Goal: Use online tool/utility: Utilize a website feature to perform a specific function

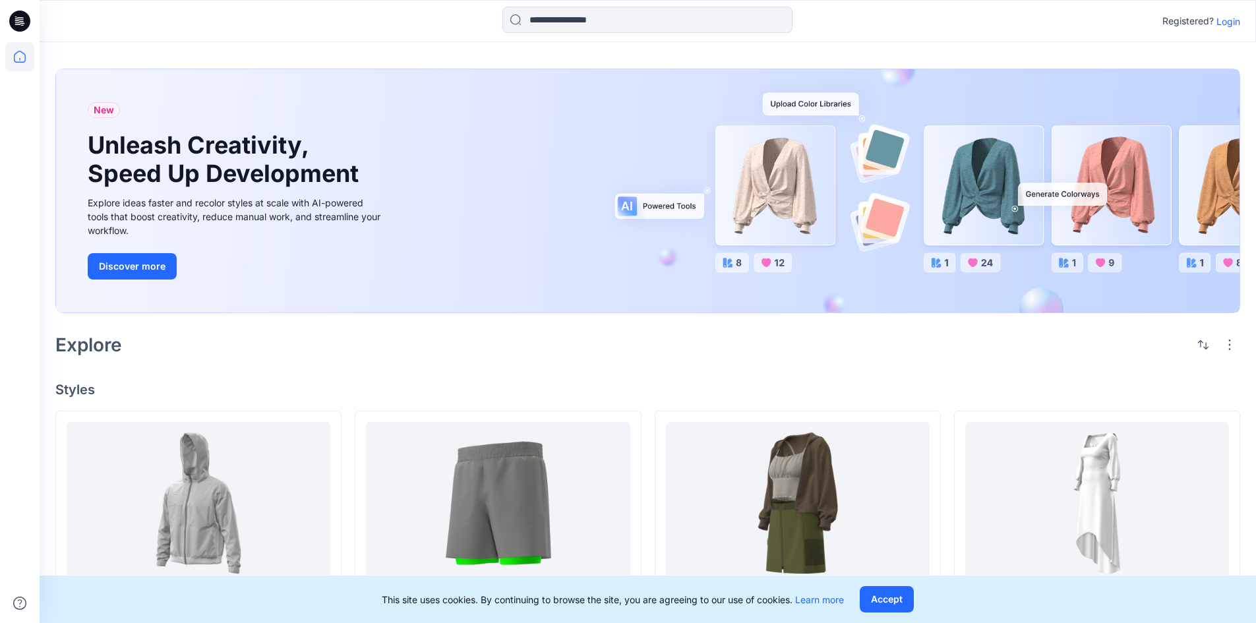
click at [1236, 22] on p "Login" at bounding box center [1228, 22] width 24 height 14
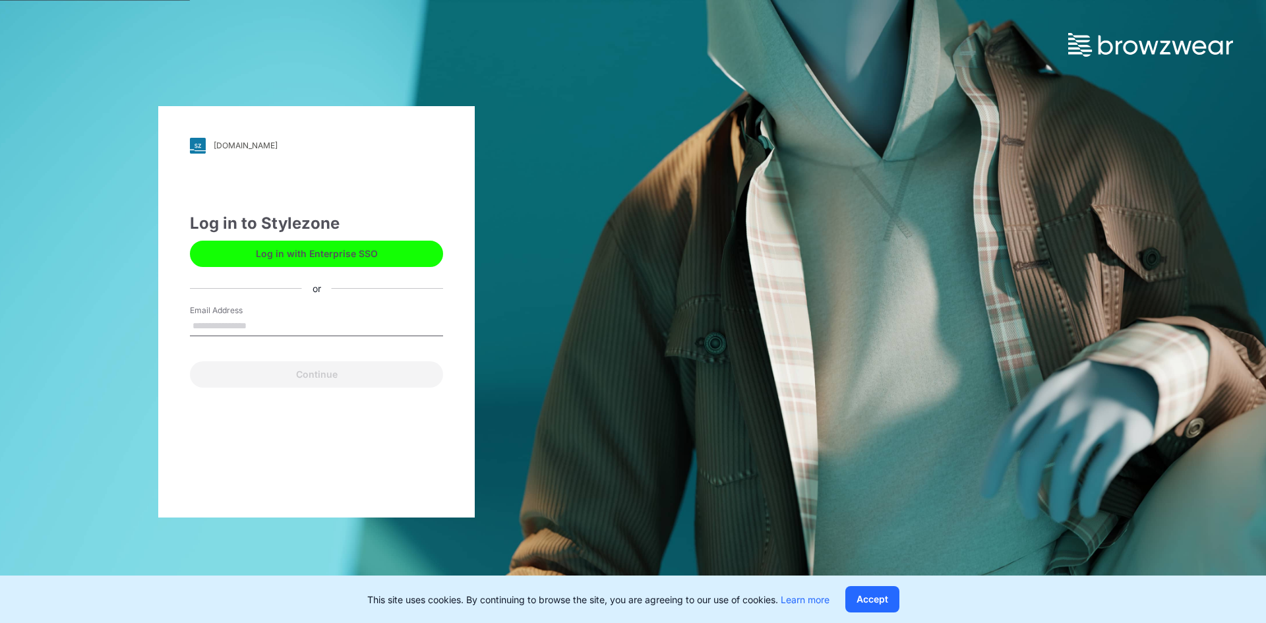
type input "**********"
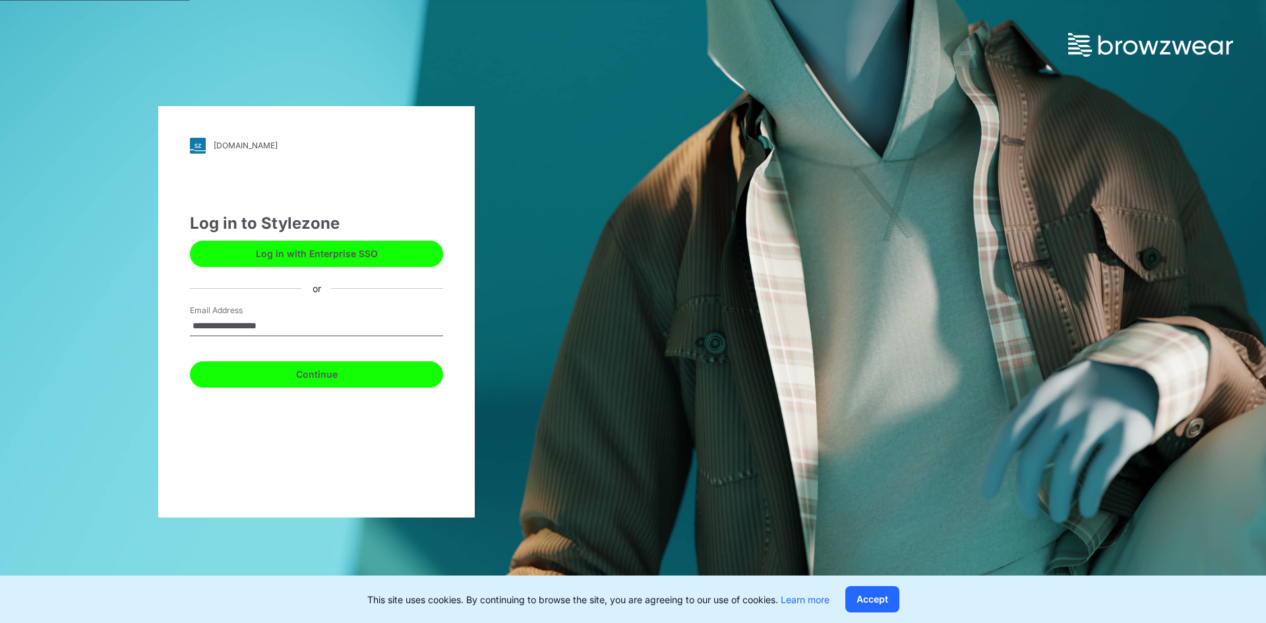
click at [351, 380] on button "Continue" at bounding box center [316, 374] width 253 height 26
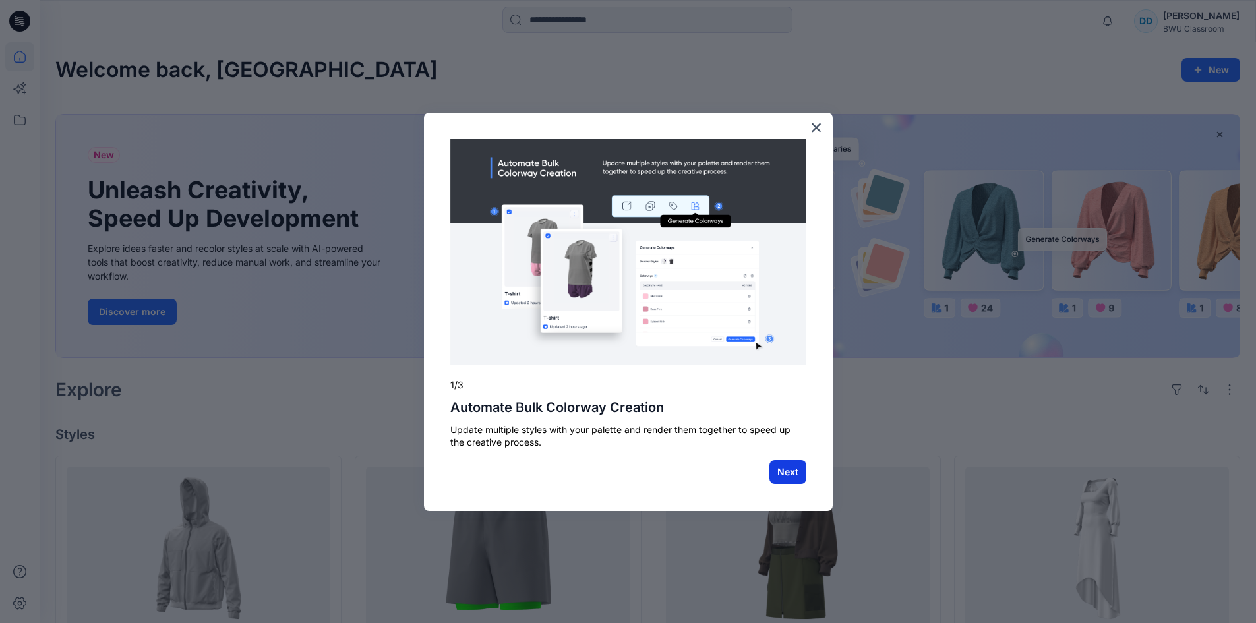
click at [789, 472] on button "Next" at bounding box center [787, 472] width 37 height 24
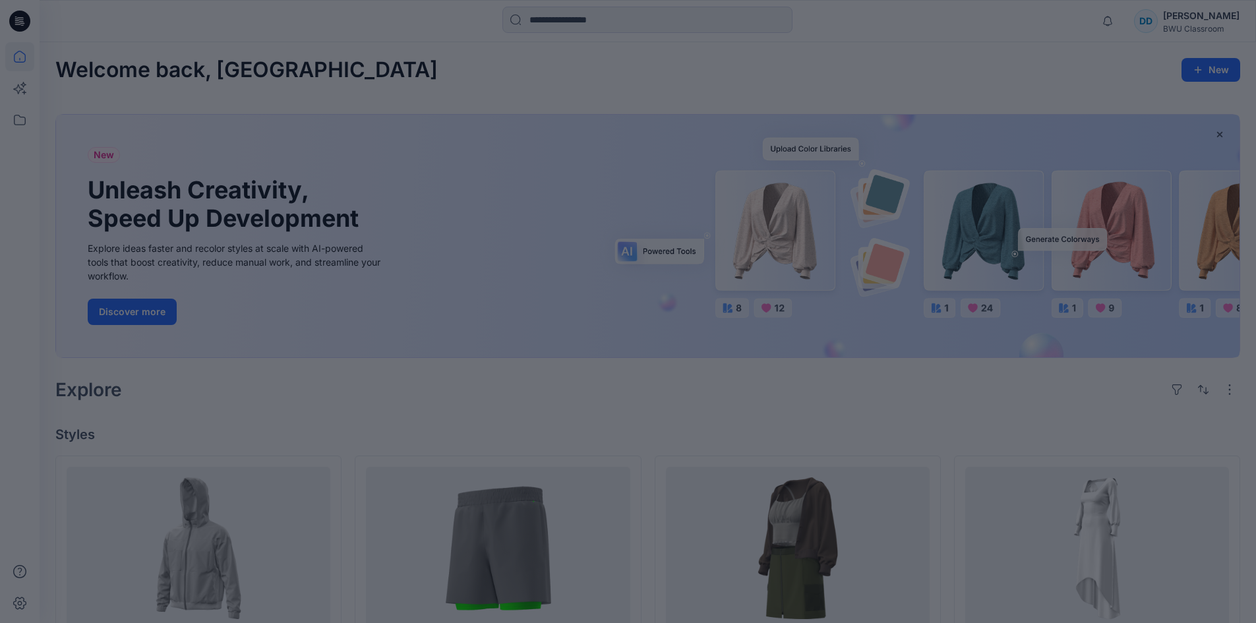
click at [790, 362] on div at bounding box center [628, 311] width 1256 height 623
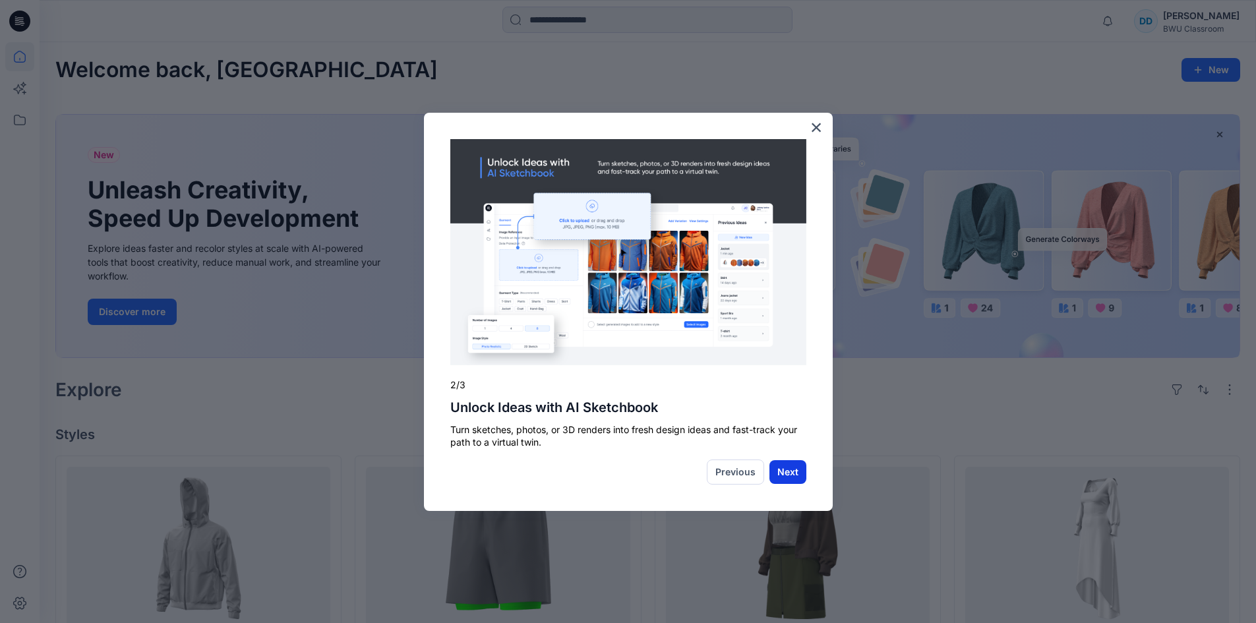
click at [785, 475] on button "Next" at bounding box center [787, 472] width 37 height 24
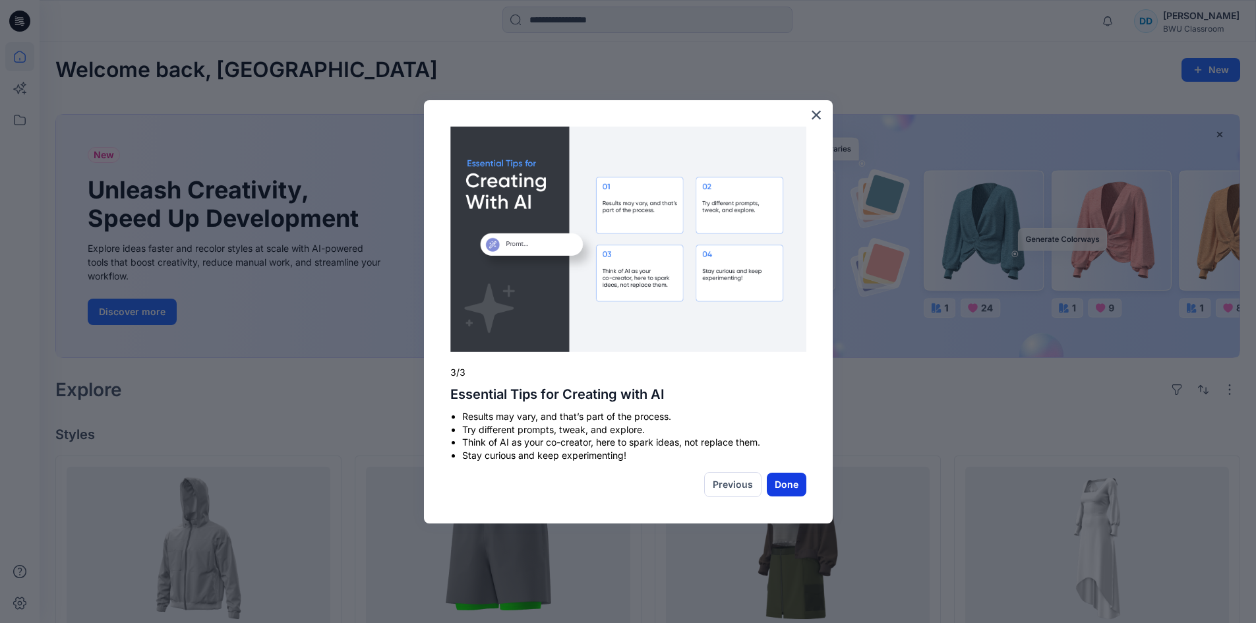
click at [788, 479] on button "Done" at bounding box center [787, 485] width 40 height 24
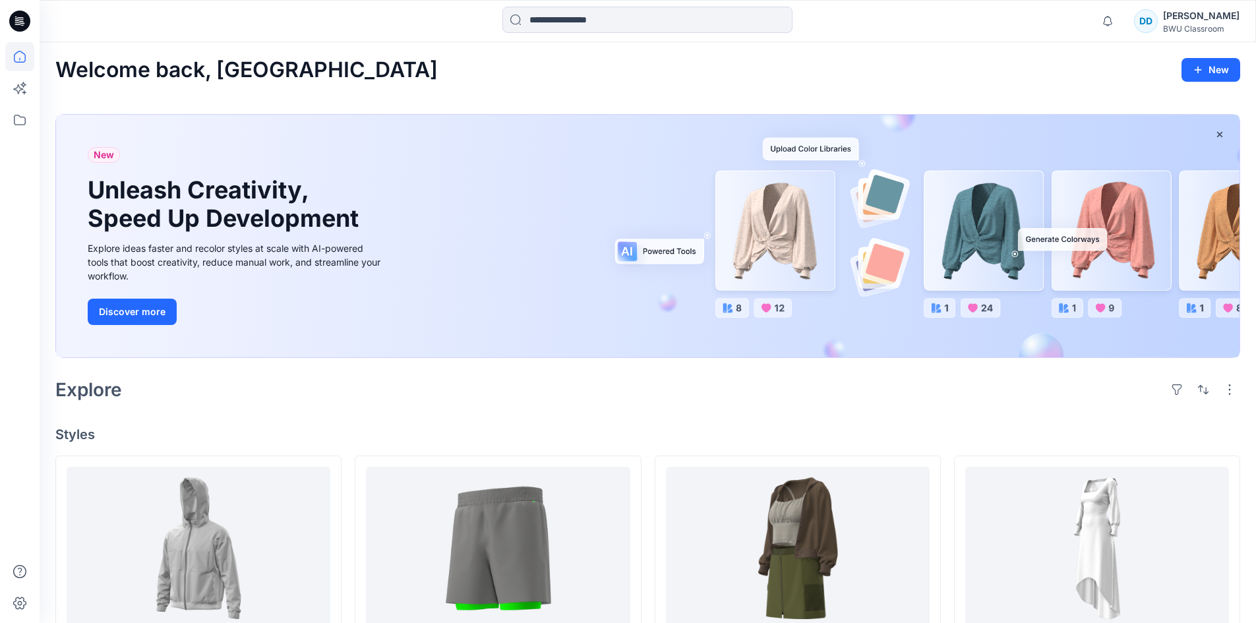
click at [1191, 24] on div "BWU Classroom" at bounding box center [1201, 29] width 76 height 10
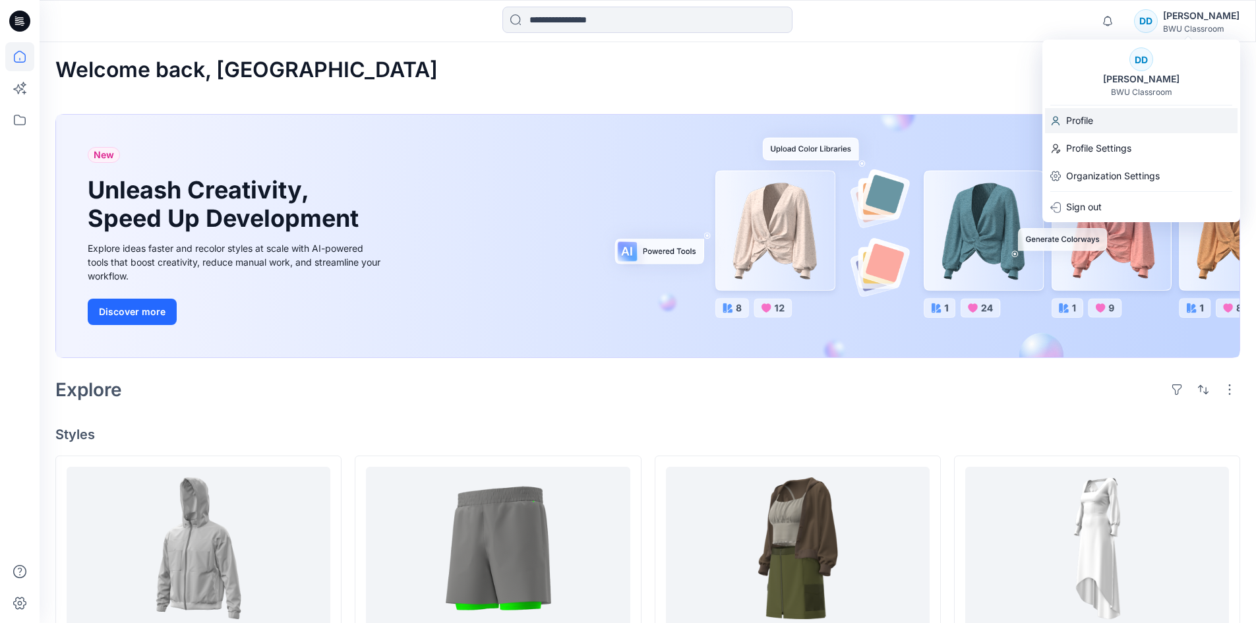
click at [1100, 132] on div "Profile" at bounding box center [1141, 120] width 192 height 25
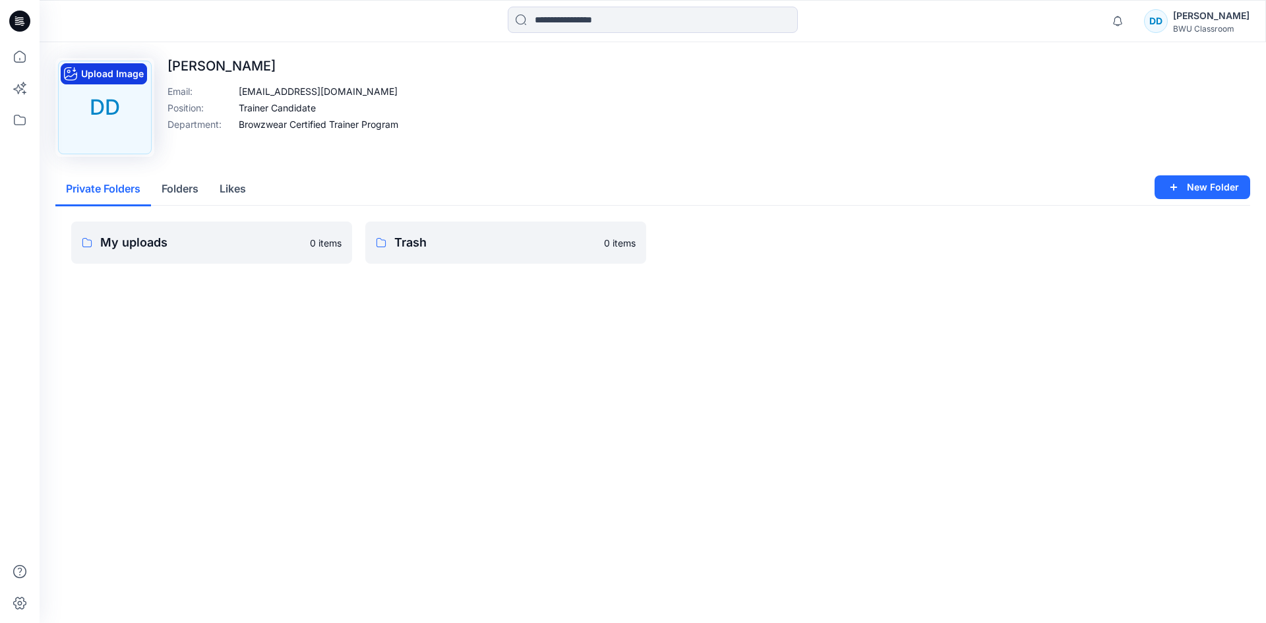
click at [115, 77] on button "Upload Image" at bounding box center [104, 73] width 86 height 21
click at [102, 119] on img at bounding box center [105, 108] width 94 height 94
click at [92, 74] on button "Edit Image" at bounding box center [96, 73] width 71 height 21
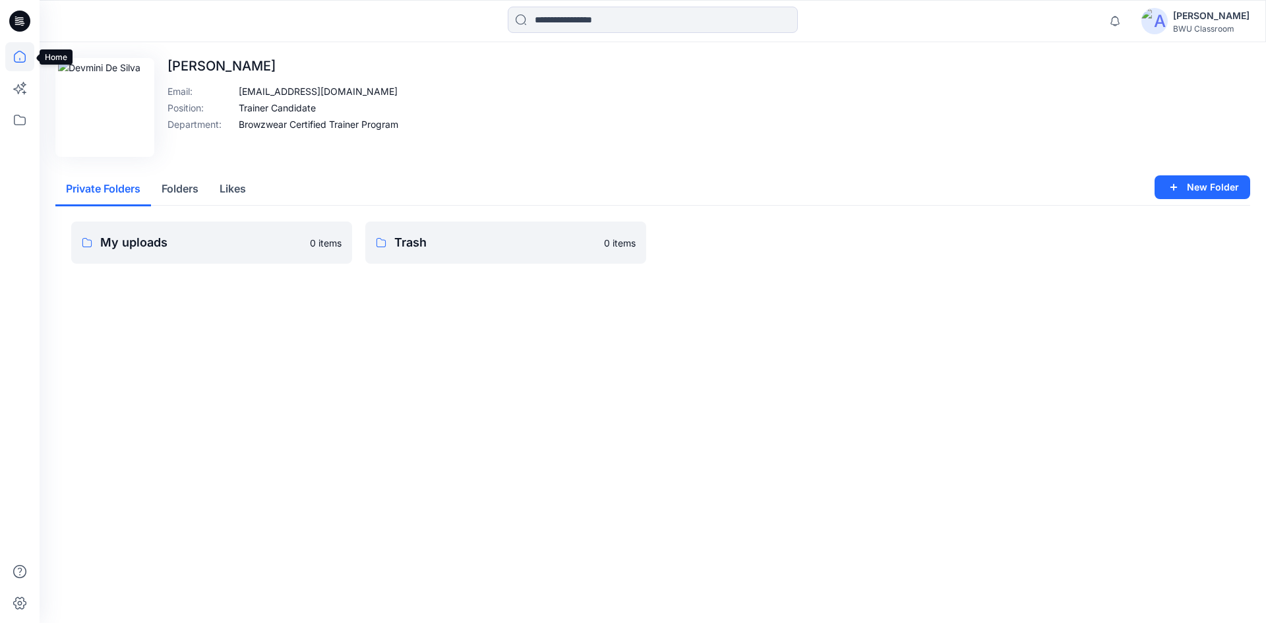
click at [26, 63] on icon at bounding box center [19, 56] width 29 height 29
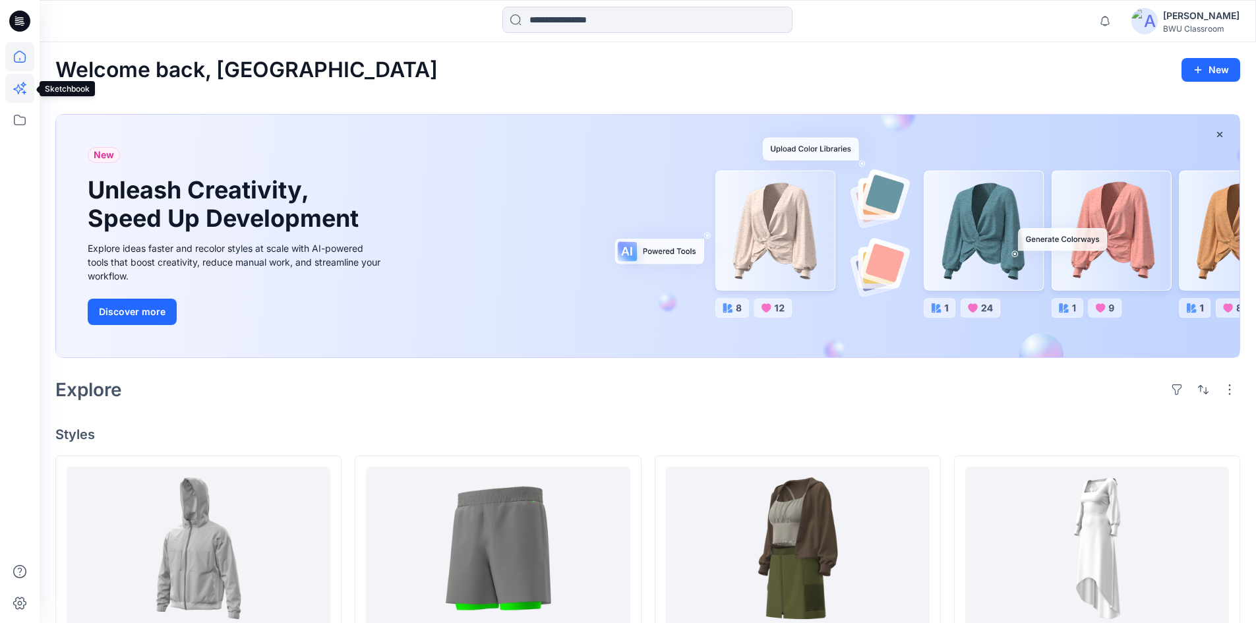
click at [22, 84] on icon at bounding box center [23, 85] width 6 height 6
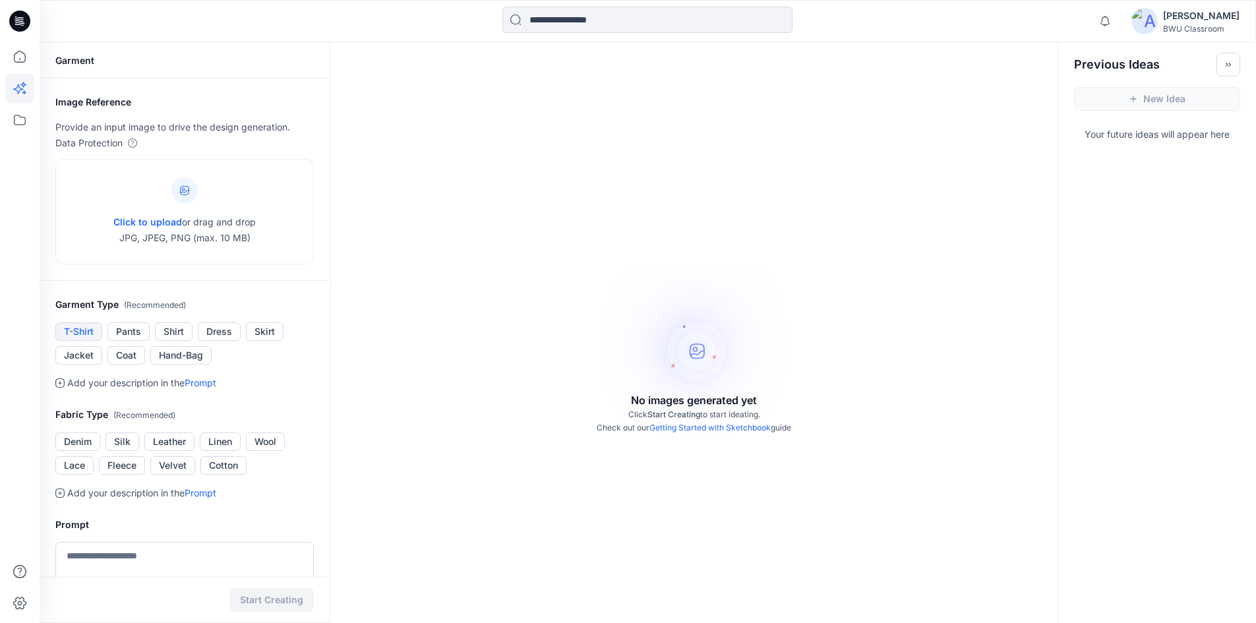
click at [87, 328] on button "T-Shirt" at bounding box center [78, 331] width 47 height 18
click at [174, 241] on p "Click to upload or drag and drop JPG, JPEG, PNG (max. 10 MB)" at bounding box center [184, 230] width 142 height 32
type input "**********"
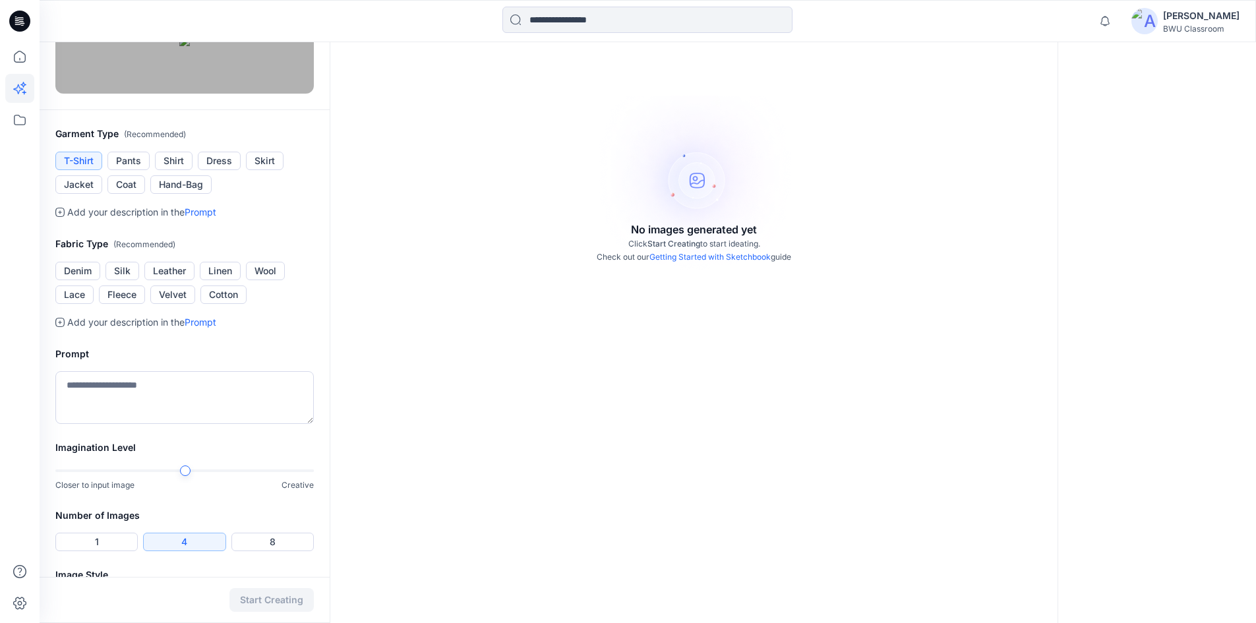
scroll to position [175, 0]
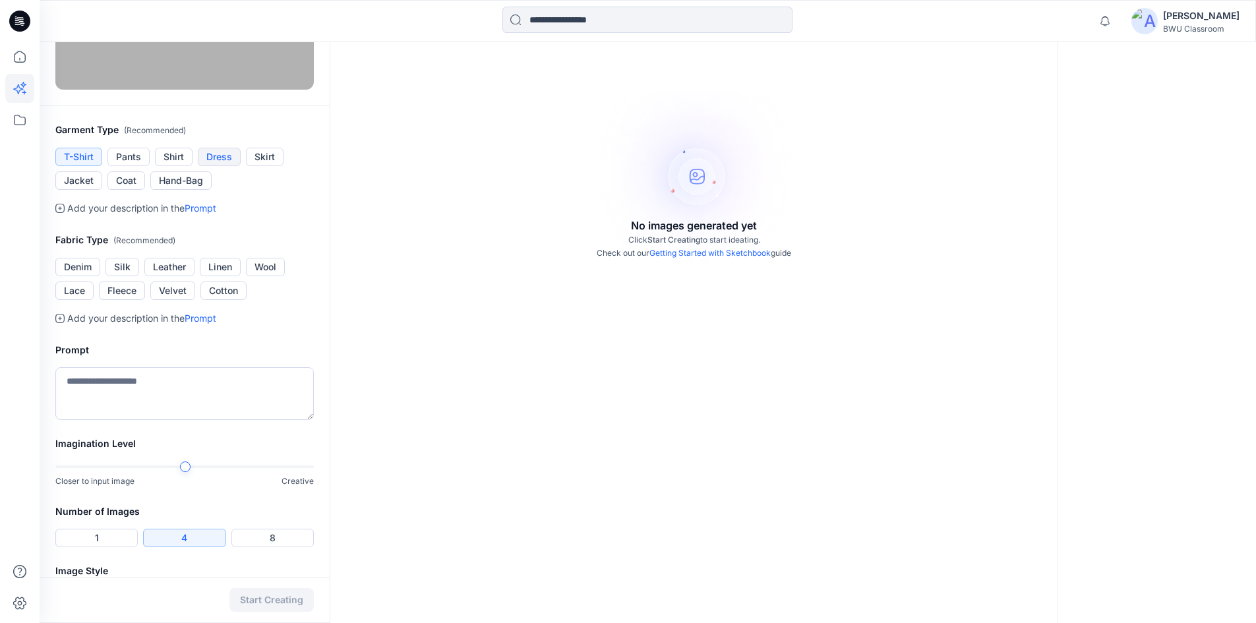
click at [218, 166] on button "Dress" at bounding box center [219, 157] width 43 height 18
click at [98, 190] on button "Jacket" at bounding box center [78, 180] width 47 height 18
click at [121, 190] on button "Coat" at bounding box center [126, 180] width 38 height 18
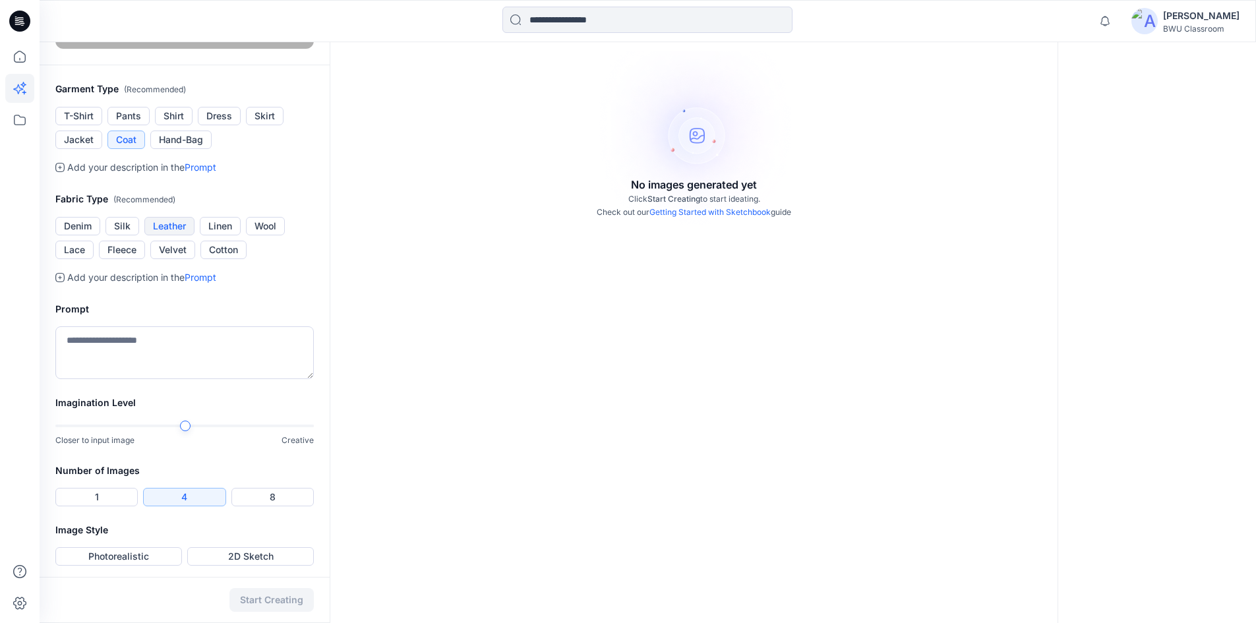
click at [171, 235] on button "Leather" at bounding box center [169, 226] width 50 height 18
click at [119, 379] on textarea at bounding box center [184, 352] width 258 height 53
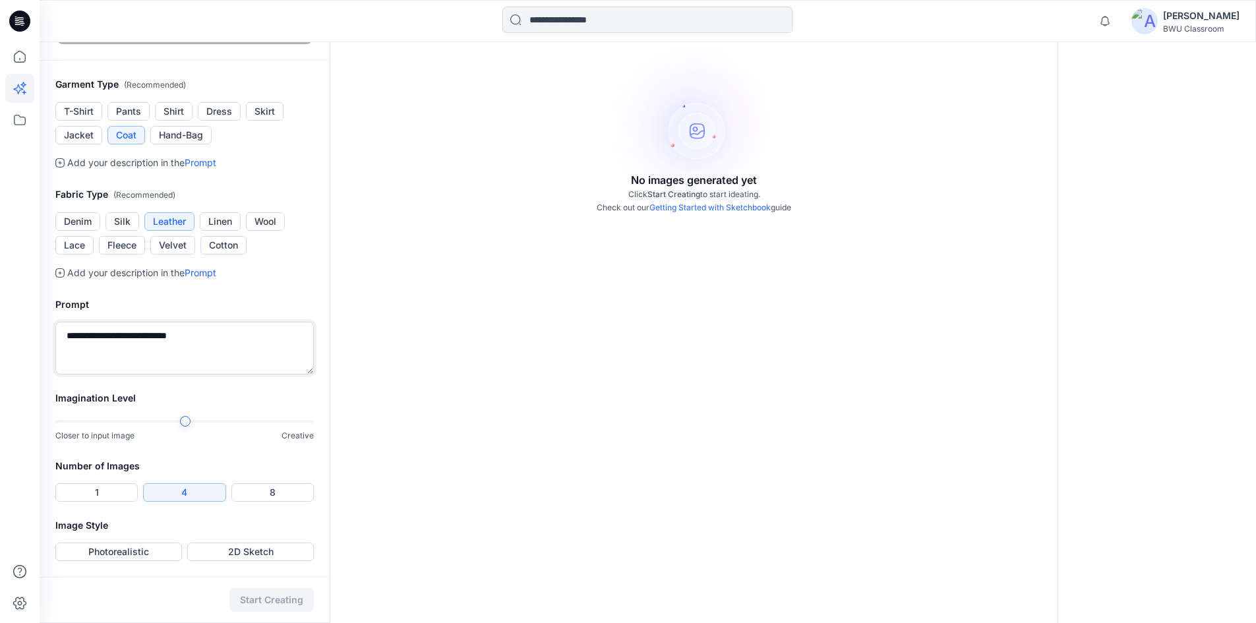
scroll to position [390, 0]
type textarea "**********"
click at [117, 494] on button "1" at bounding box center [96, 492] width 82 height 18
click at [179, 486] on button "4" at bounding box center [184, 492] width 82 height 18
click at [147, 549] on button "Photorealistic" at bounding box center [118, 552] width 127 height 18
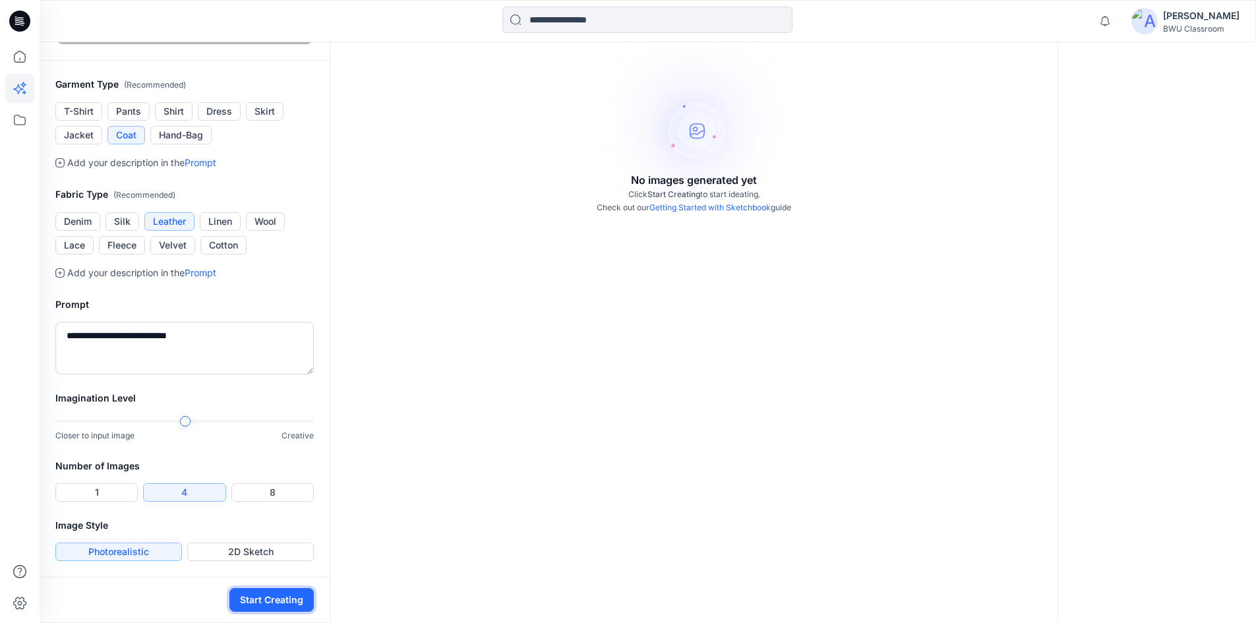
click at [262, 599] on button "Start Creating" at bounding box center [271, 600] width 84 height 24
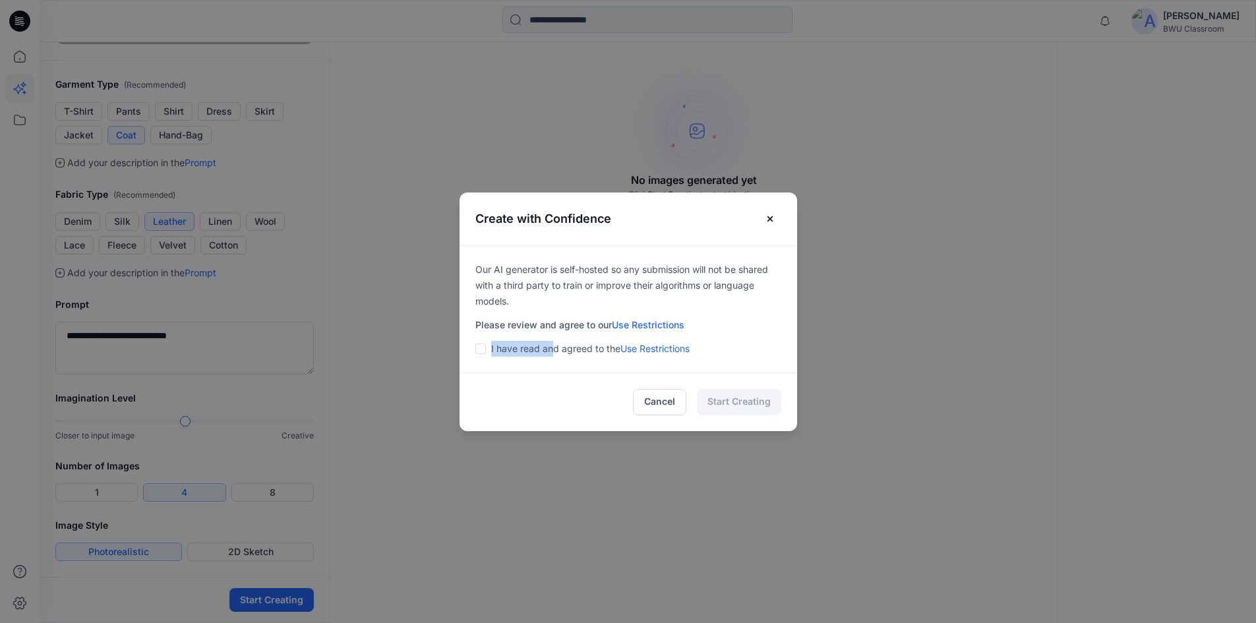
drag, startPoint x: 556, startPoint y: 350, endPoint x: 481, endPoint y: 349, distance: 75.2
click at [481, 349] on div "I have read and agreed to the Use Restrictions" at bounding box center [628, 349] width 306 height 16
click at [481, 349] on span at bounding box center [480, 348] width 11 height 11
click at [735, 394] on button "Start Creating" at bounding box center [739, 402] width 84 height 26
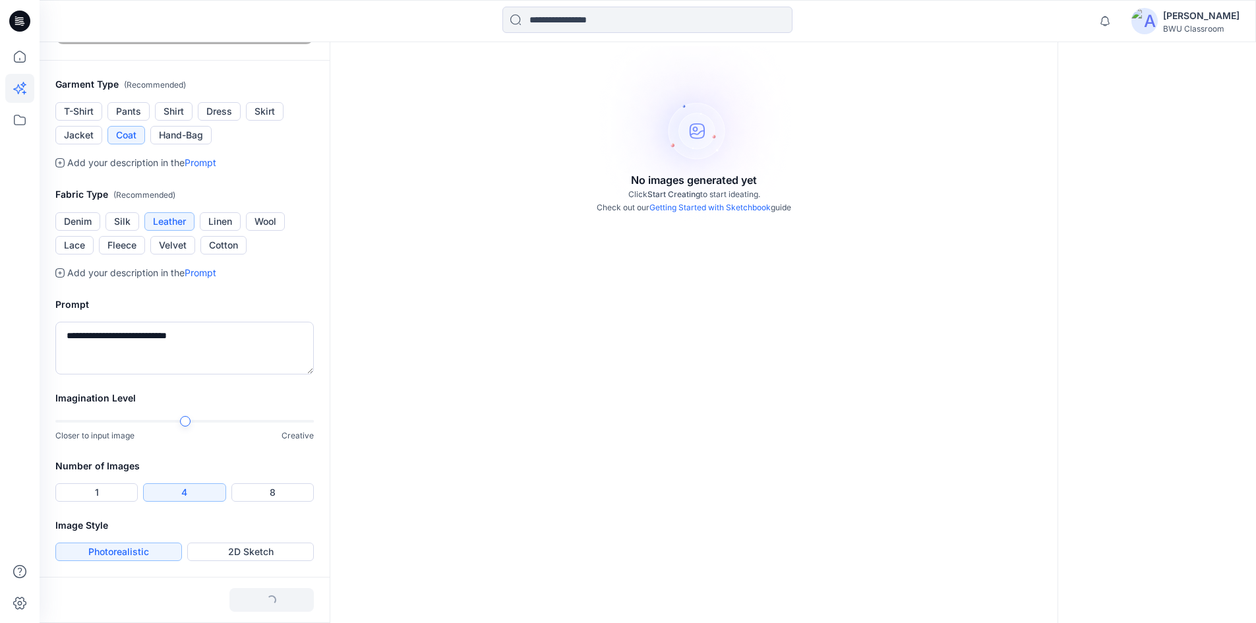
click at [737, 398] on div "No images generated yet Click Start Creating to start ideating. Check out our G…" at bounding box center [694, 222] width 728 height 801
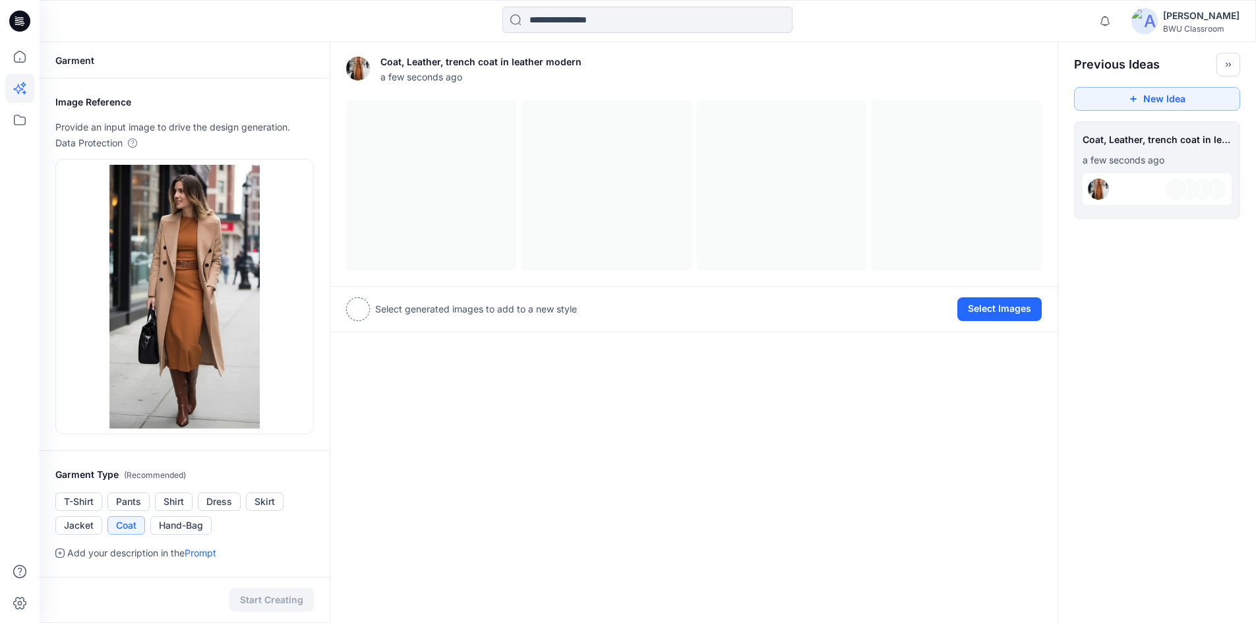
click at [366, 310] on div at bounding box center [358, 309] width 24 height 24
click at [437, 163] on div at bounding box center [693, 185] width 695 height 170
click at [999, 71] on button "View Settings" at bounding box center [1010, 68] width 63 height 11
click at [984, 307] on button "Select Images" at bounding box center [999, 309] width 84 height 24
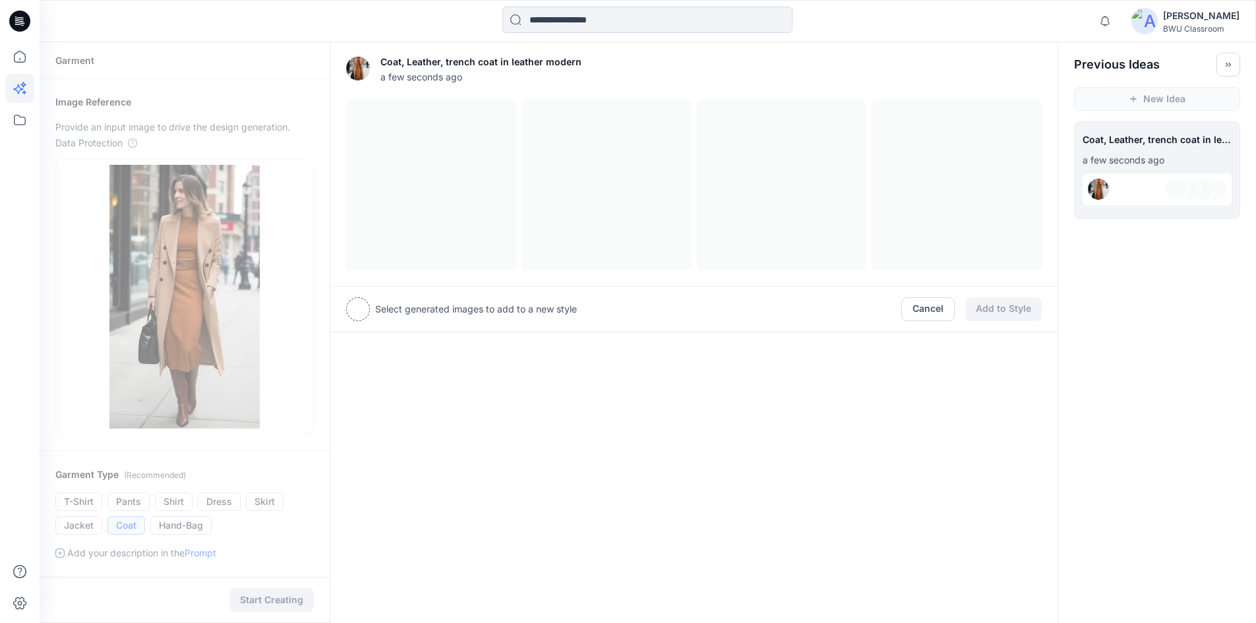
click at [357, 302] on div at bounding box center [358, 309] width 24 height 24
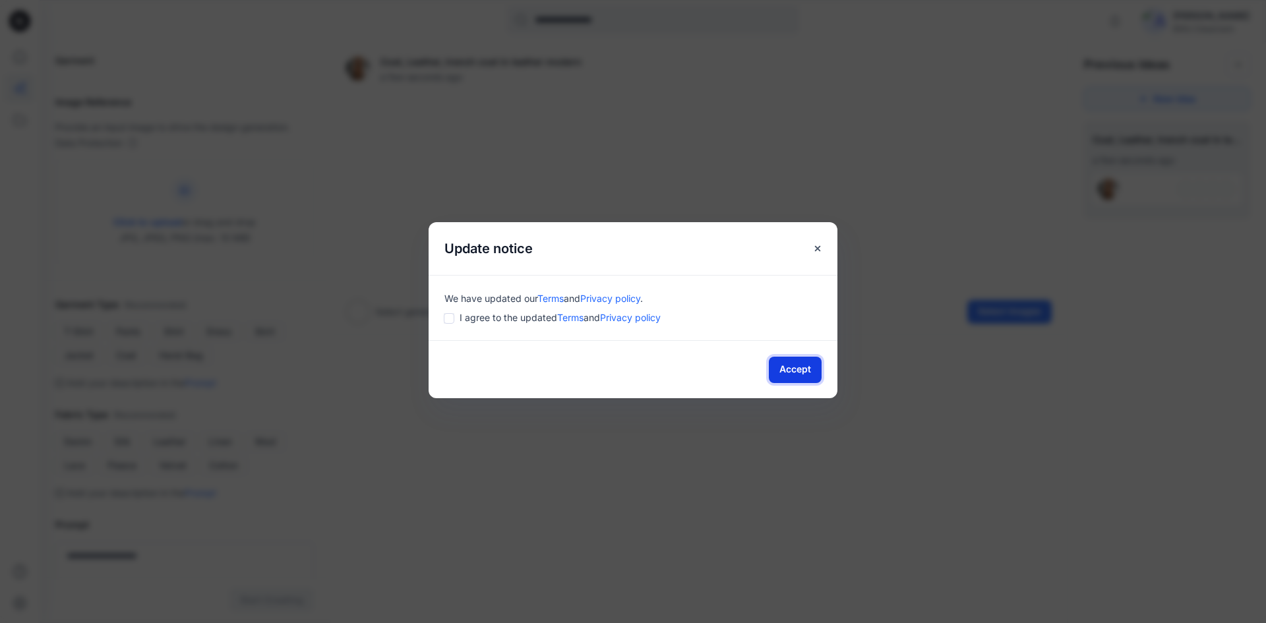
click at [795, 370] on button "Accept" at bounding box center [795, 370] width 53 height 26
